Goal: Find contact information: Find contact information

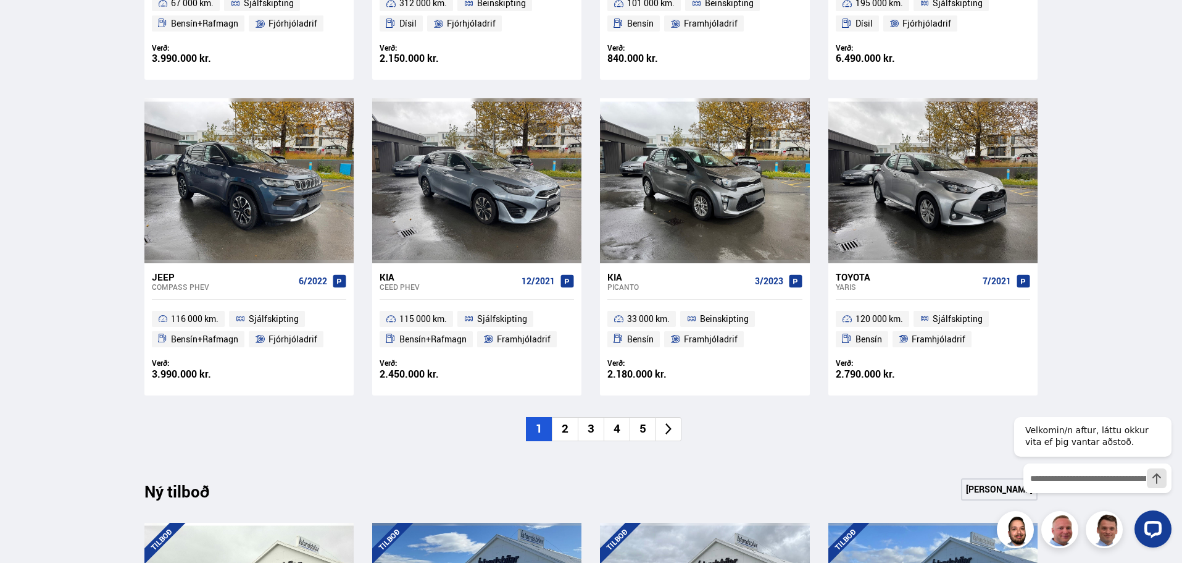
scroll to position [931, 0]
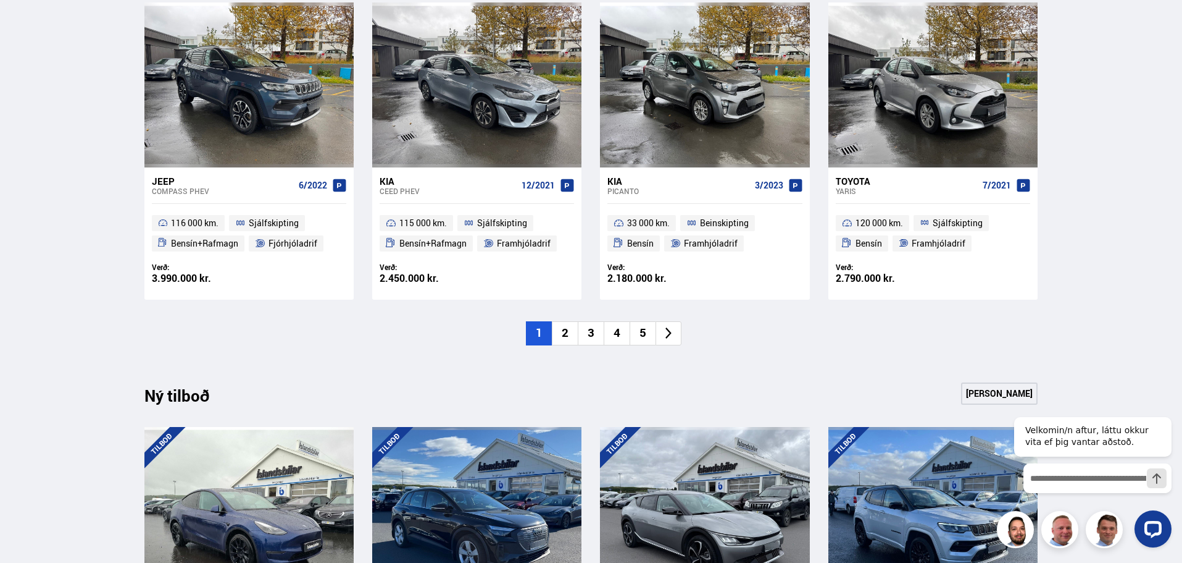
click at [570, 329] on li "2" at bounding box center [565, 333] width 26 height 24
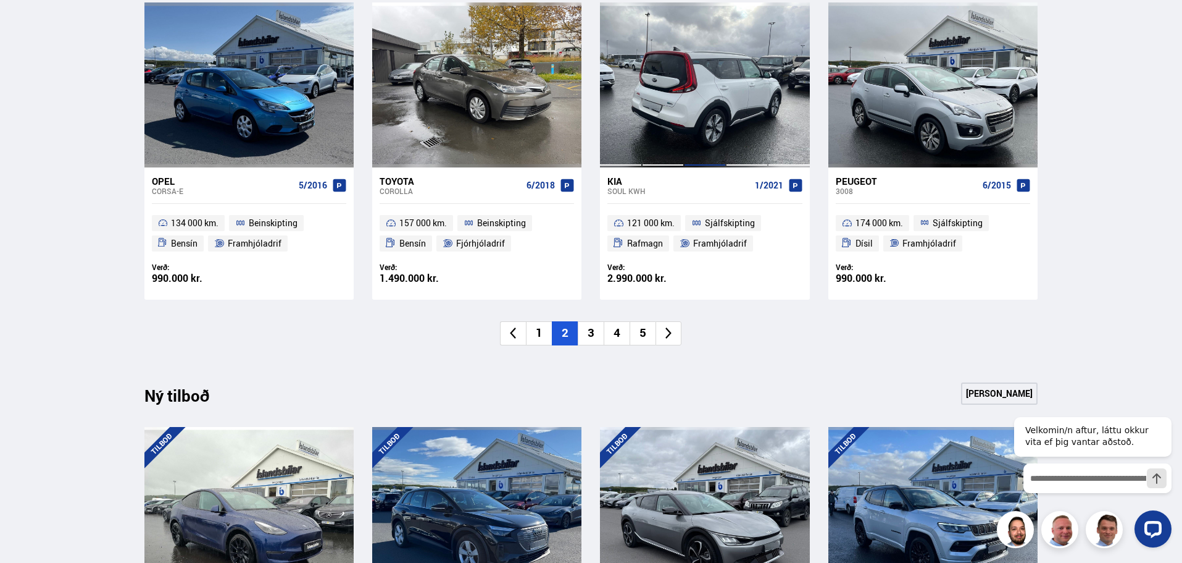
click at [724, 146] on div at bounding box center [705, 84] width 42 height 164
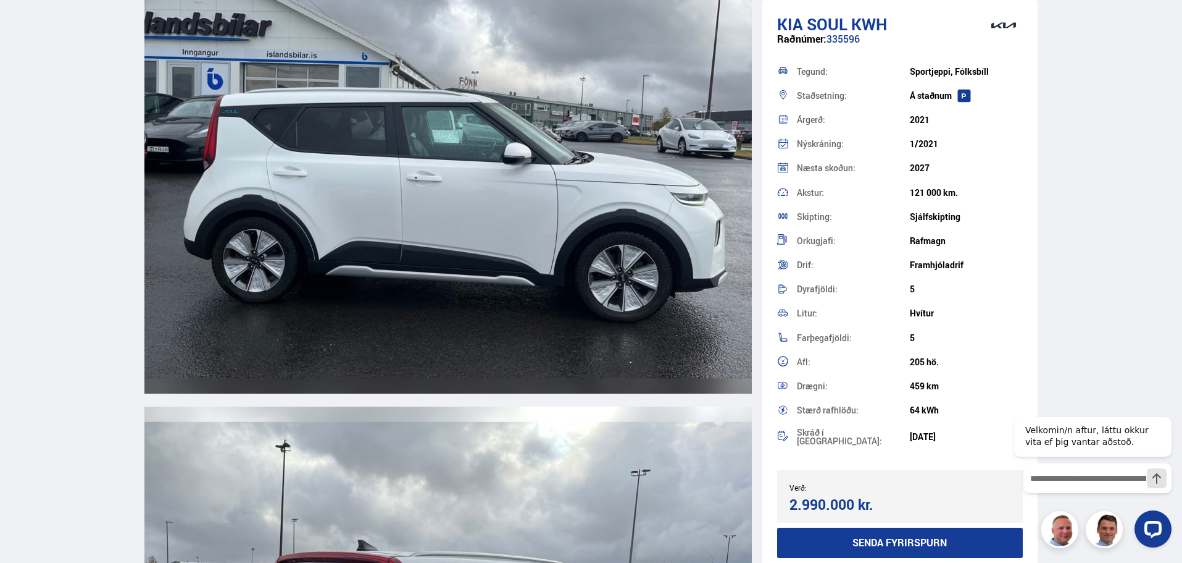
scroll to position [2470, 0]
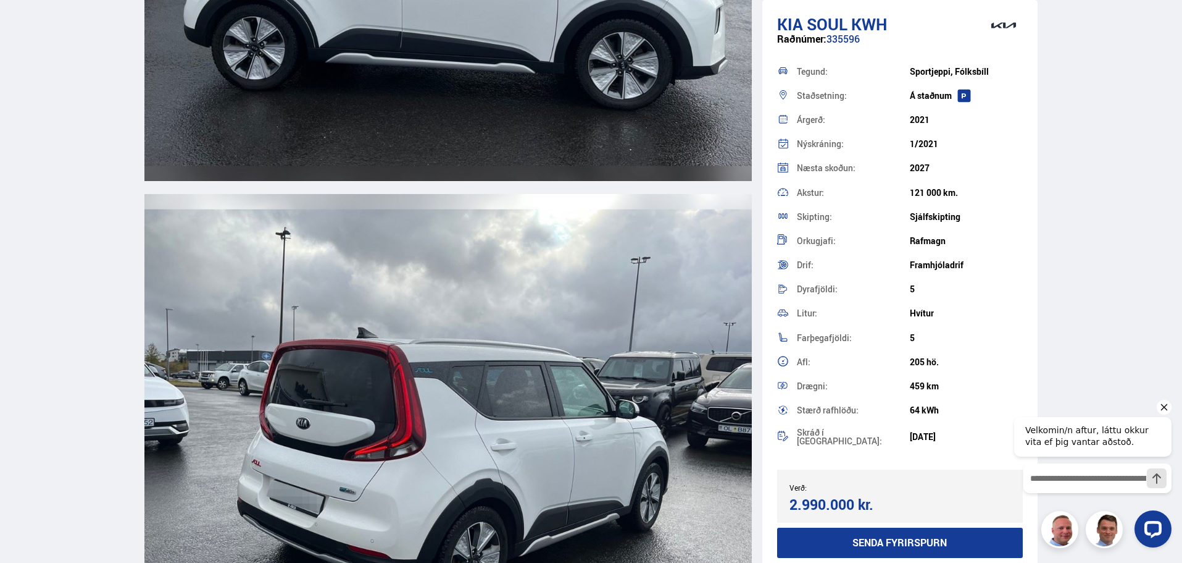
click at [1165, 406] on icon "Hide greeting" at bounding box center [1164, 407] width 7 height 7
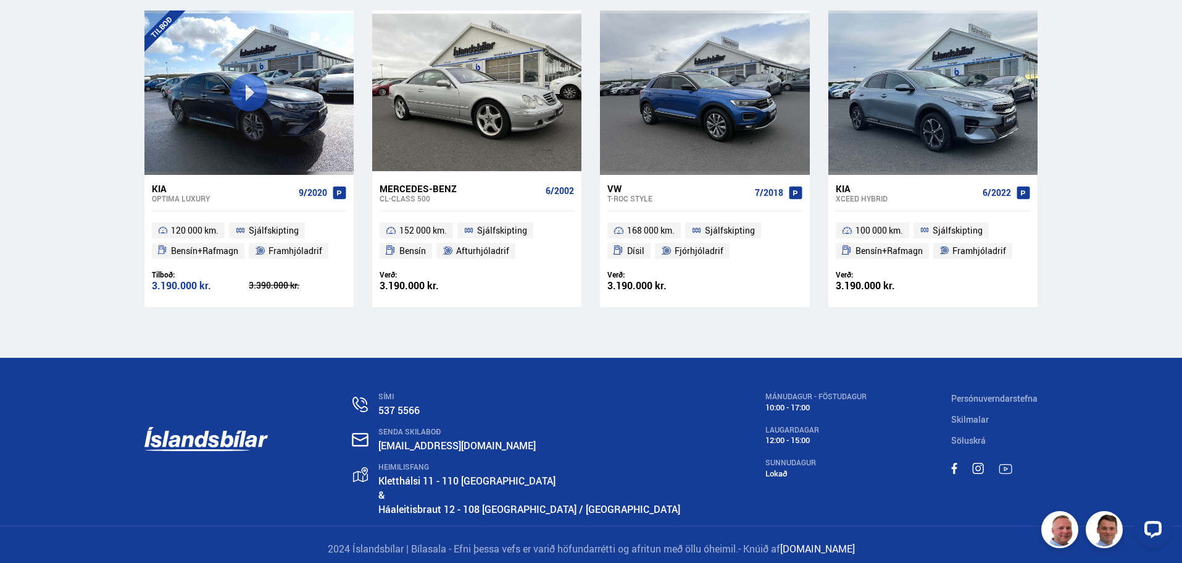
scroll to position [15206, 0]
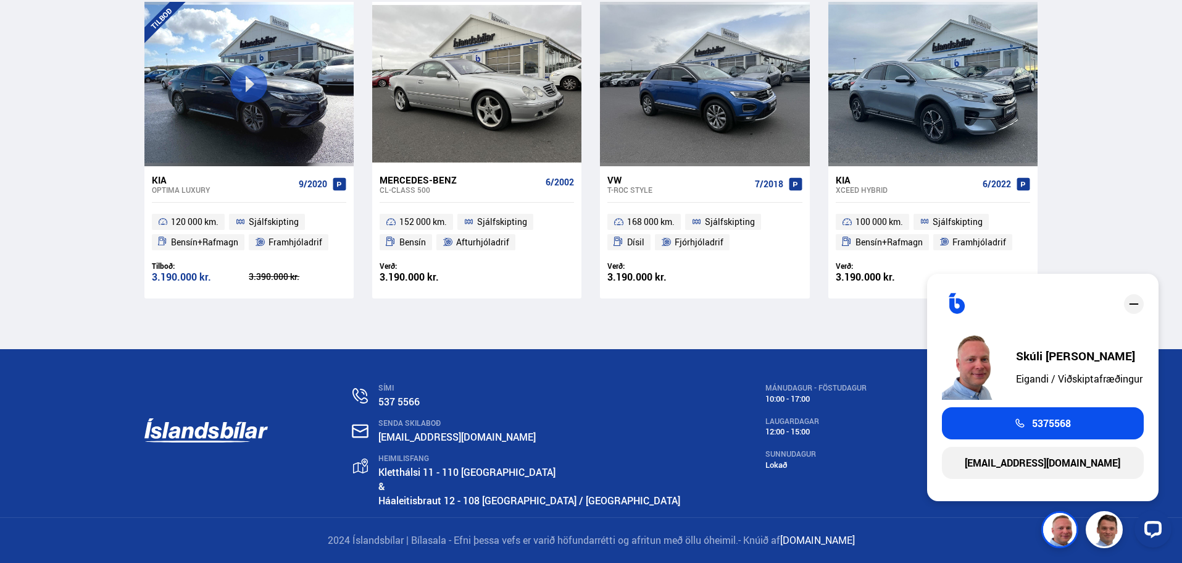
click at [855, 458] on div "SÍMI 537 5566 SENDA SKILABOÐ [EMAIL_ADDRESS][DOMAIN_NAME] HEIMILISFANG [STREET_…" at bounding box center [592, 433] width 914 height 168
click at [1049, 462] on link "[EMAIL_ADDRESS][DOMAIN_NAME]" at bounding box center [1043, 462] width 202 height 32
